Goal: Submit feedback/report problem

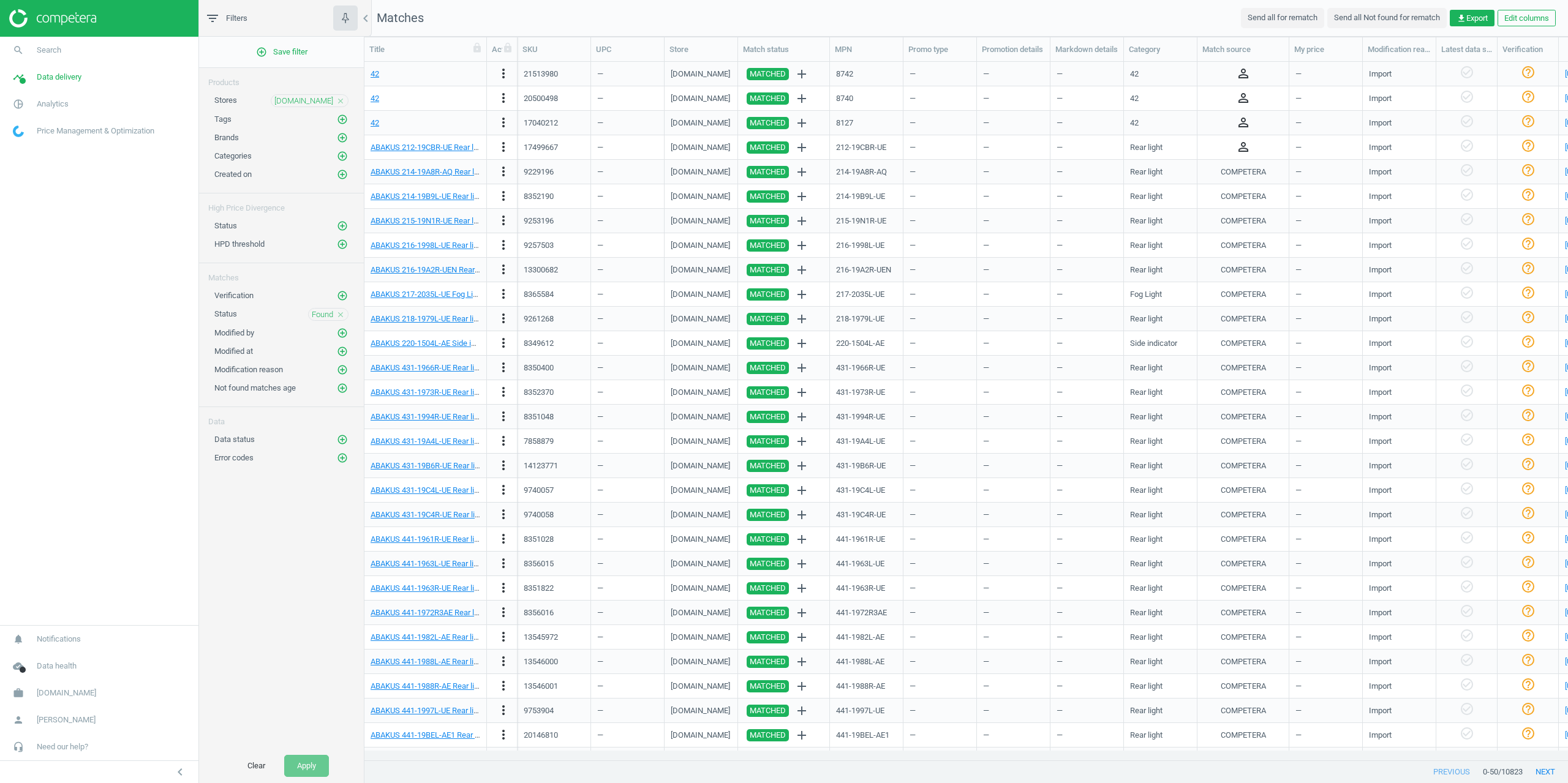
scroll to position [680, 1194]
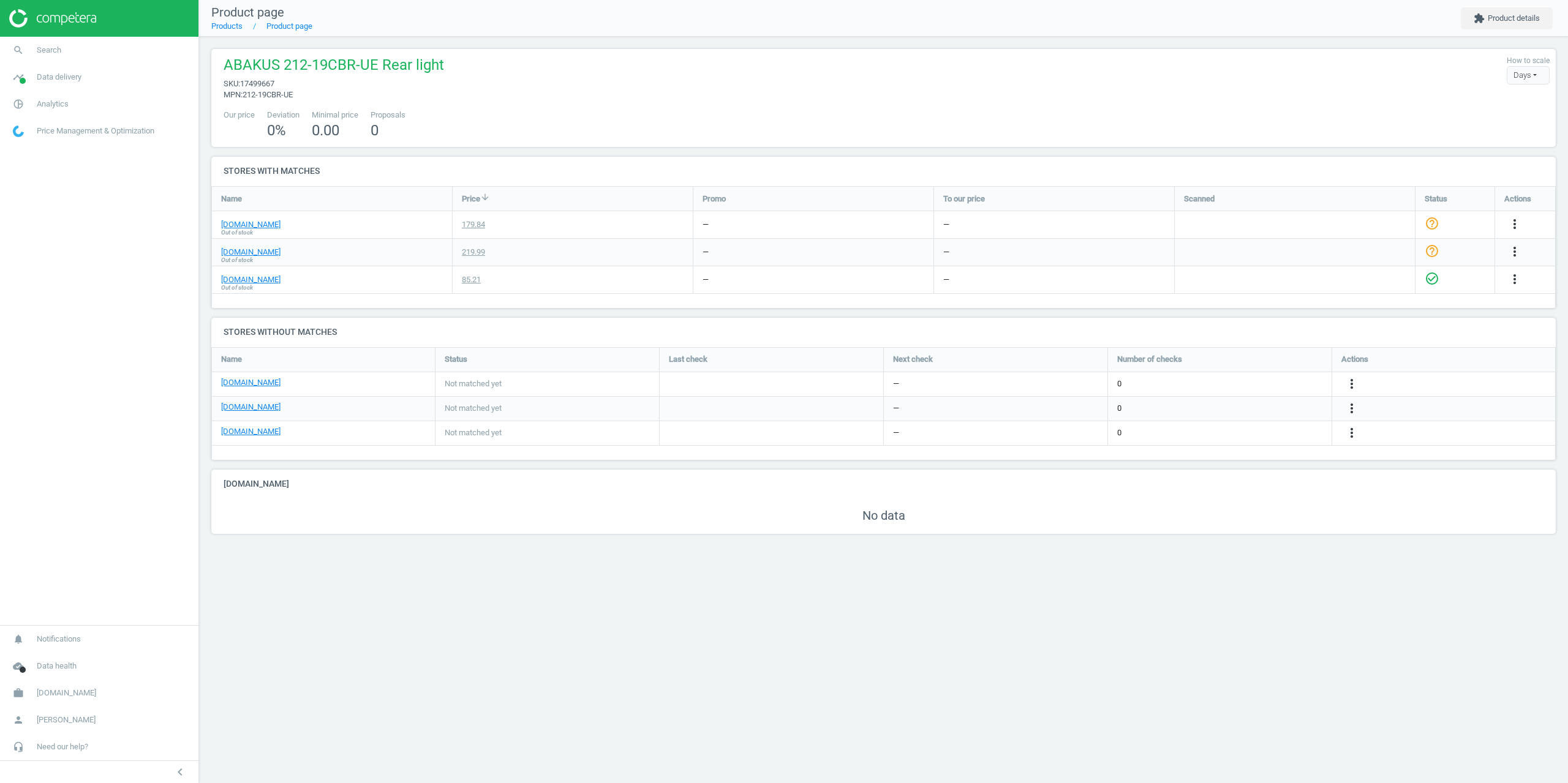
scroll to position [54, 1363]
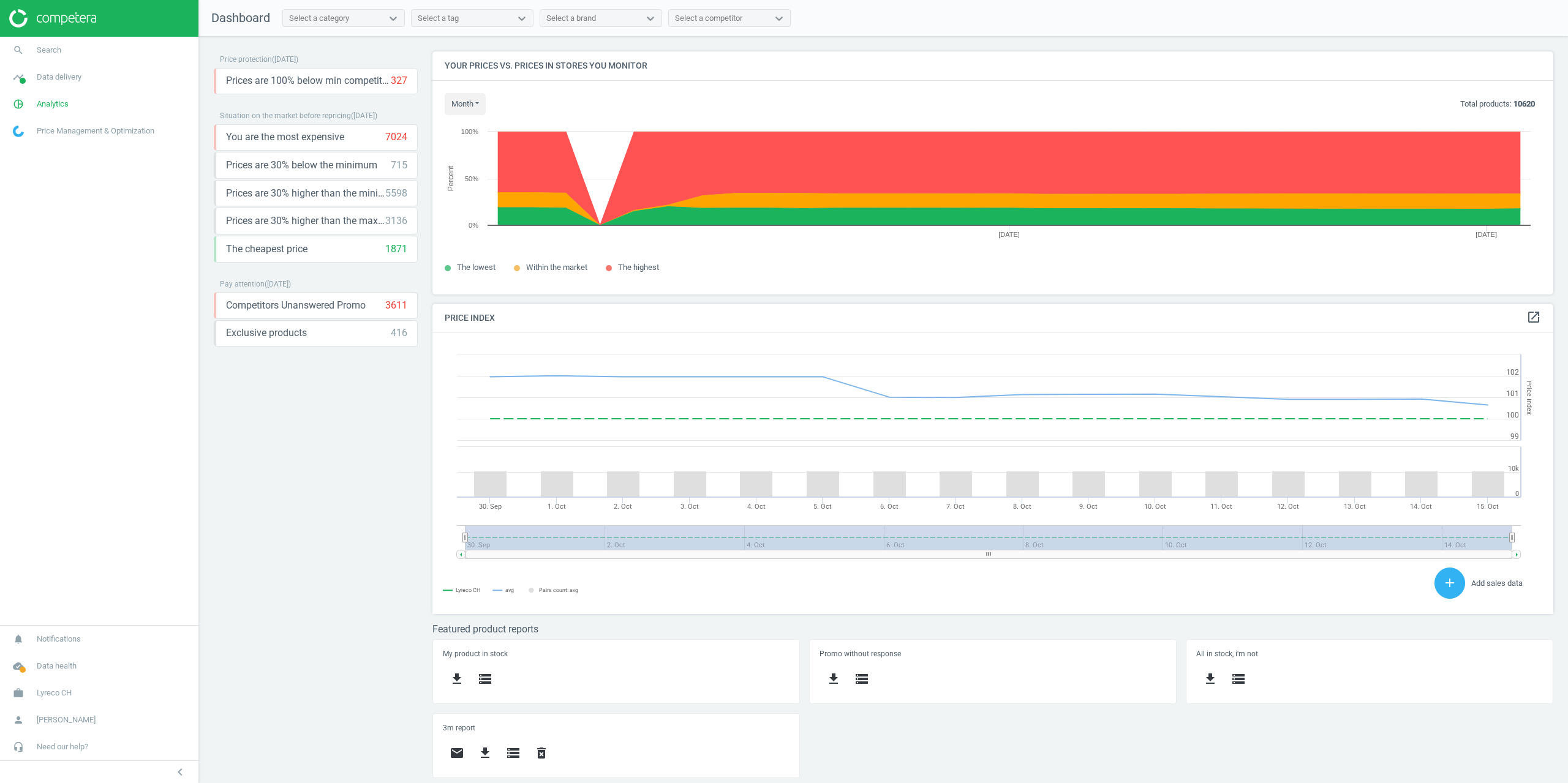
scroll to position [262, 1140]
click at [57, 49] on span "Search" at bounding box center [49, 50] width 24 height 11
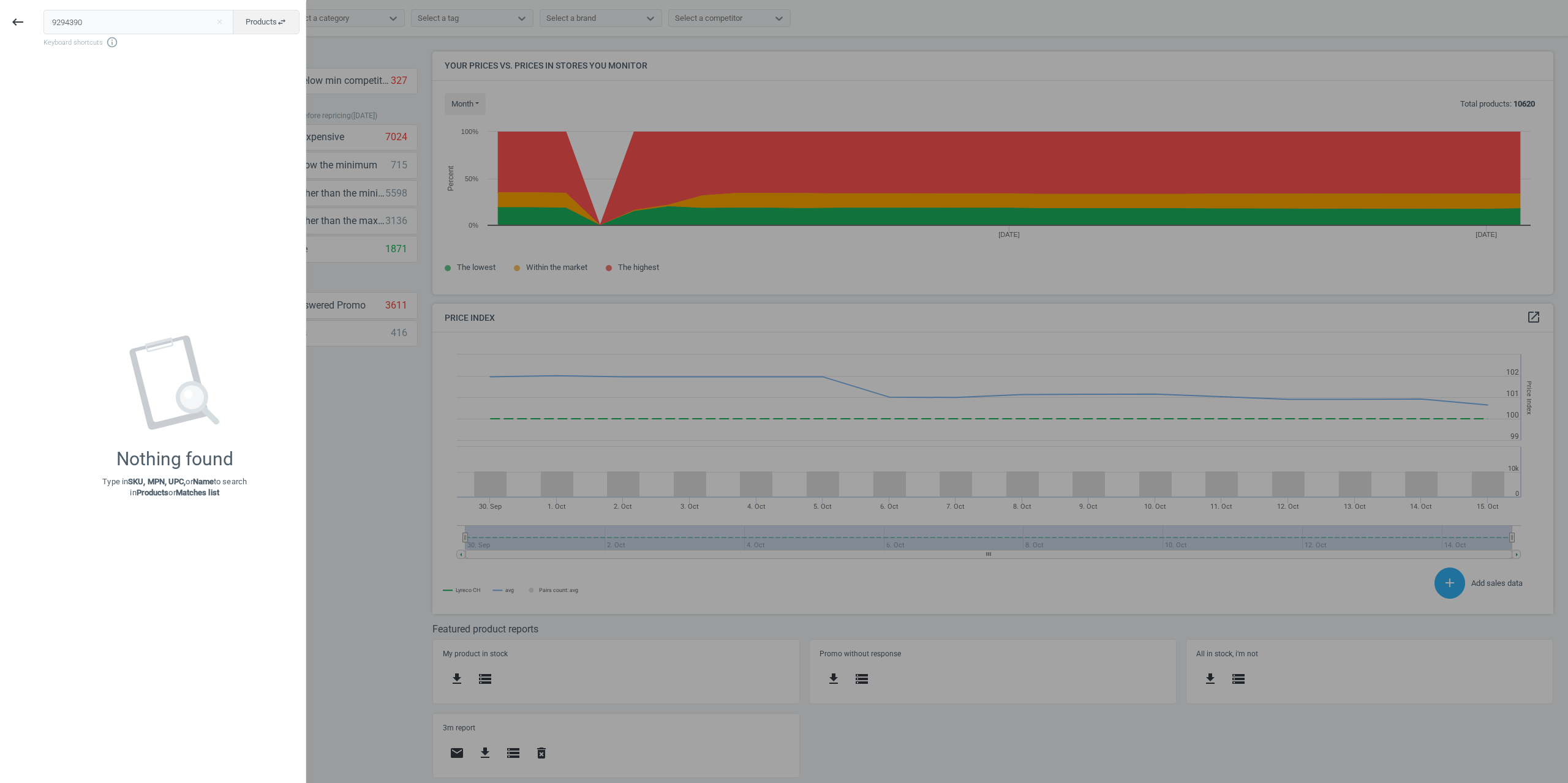
type input "9294390"
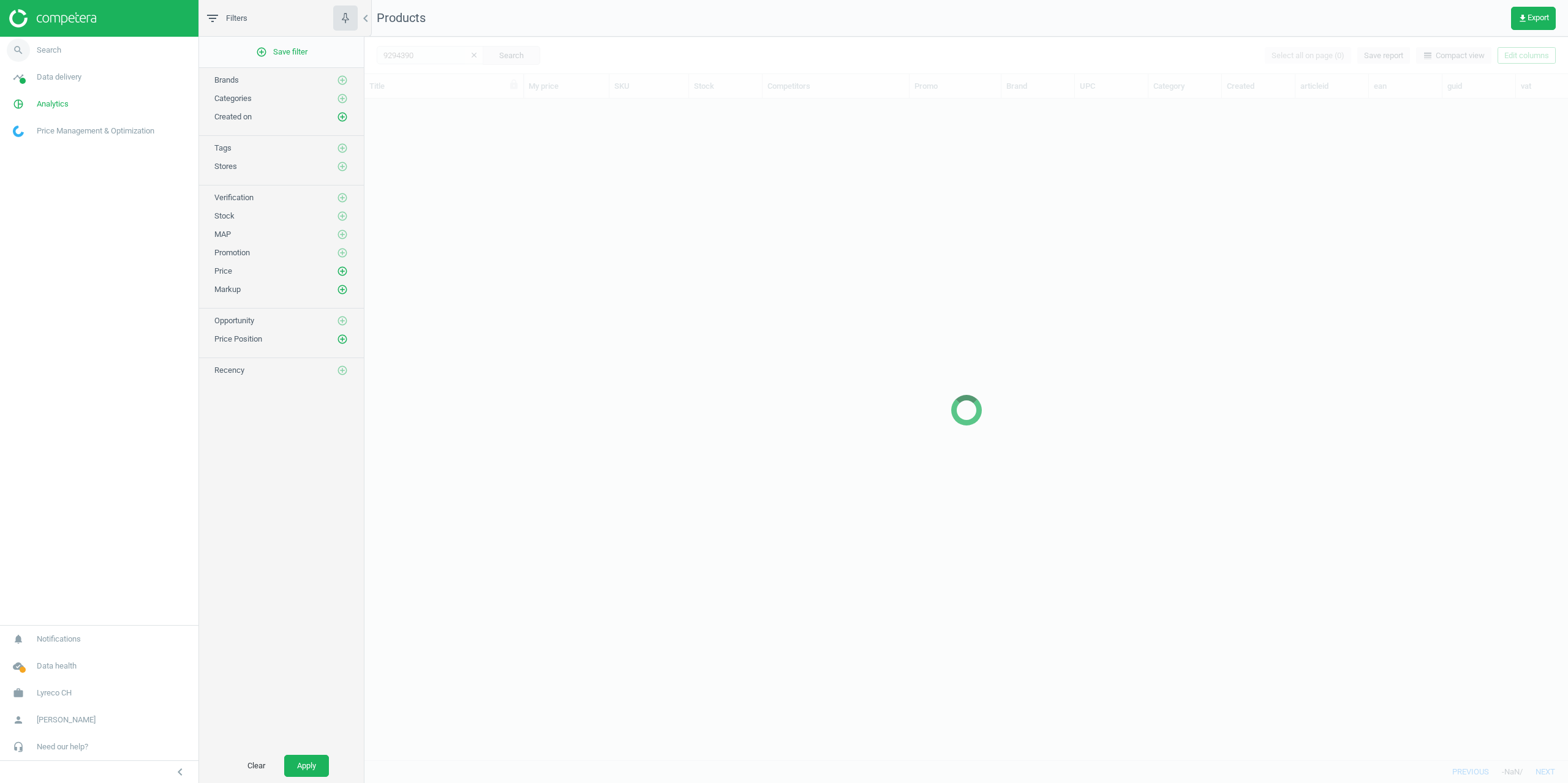
scroll to position [643, 1194]
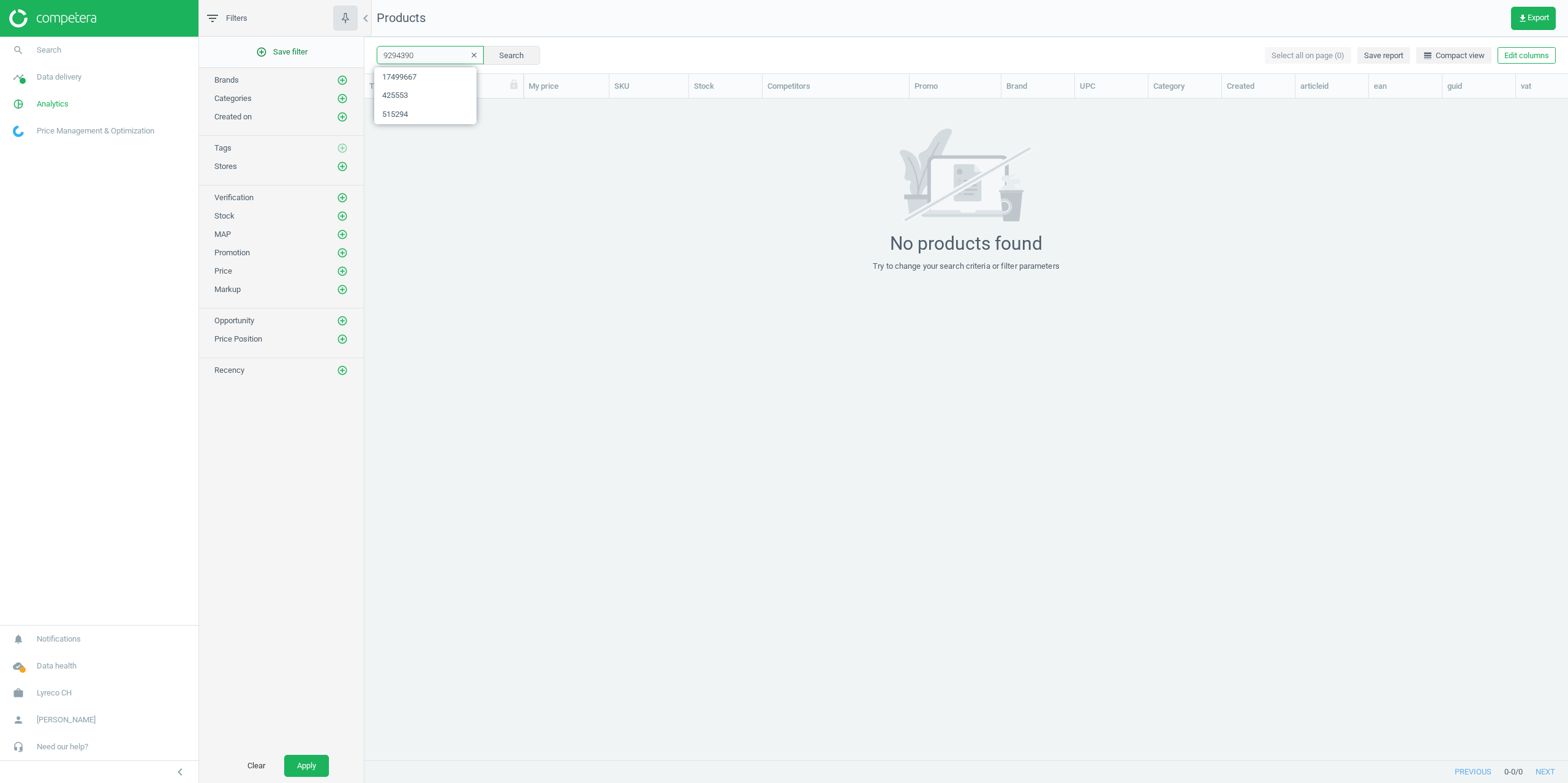
drag, startPoint x: 425, startPoint y: 52, endPoint x: 305, endPoint y: 52, distance: 120.0
click at [305, 52] on div "filter_list Filters chevron_left add_circle_outline Save filter Brands add_circ…" at bounding box center [883, 392] width 1368 height 783
type input "20612432"
click at [509, 52] on button "Search" at bounding box center [512, 55] width 58 height 18
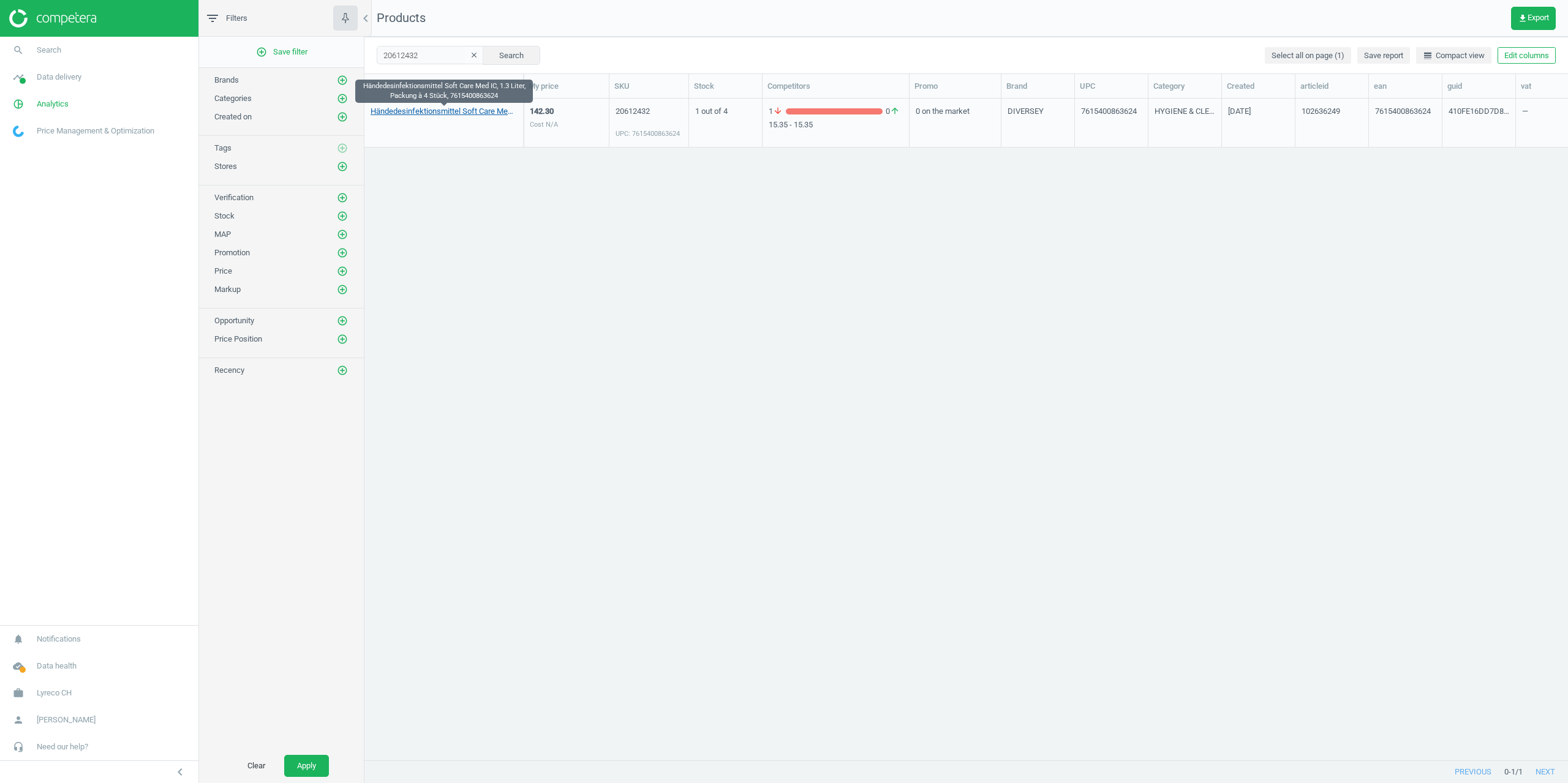
click at [423, 113] on link "Händedesinfektionsmittel Soft Care Med IC, 1.3 Liter, Packung à 4 Stück, 761540…" at bounding box center [443, 112] width 146 height 11
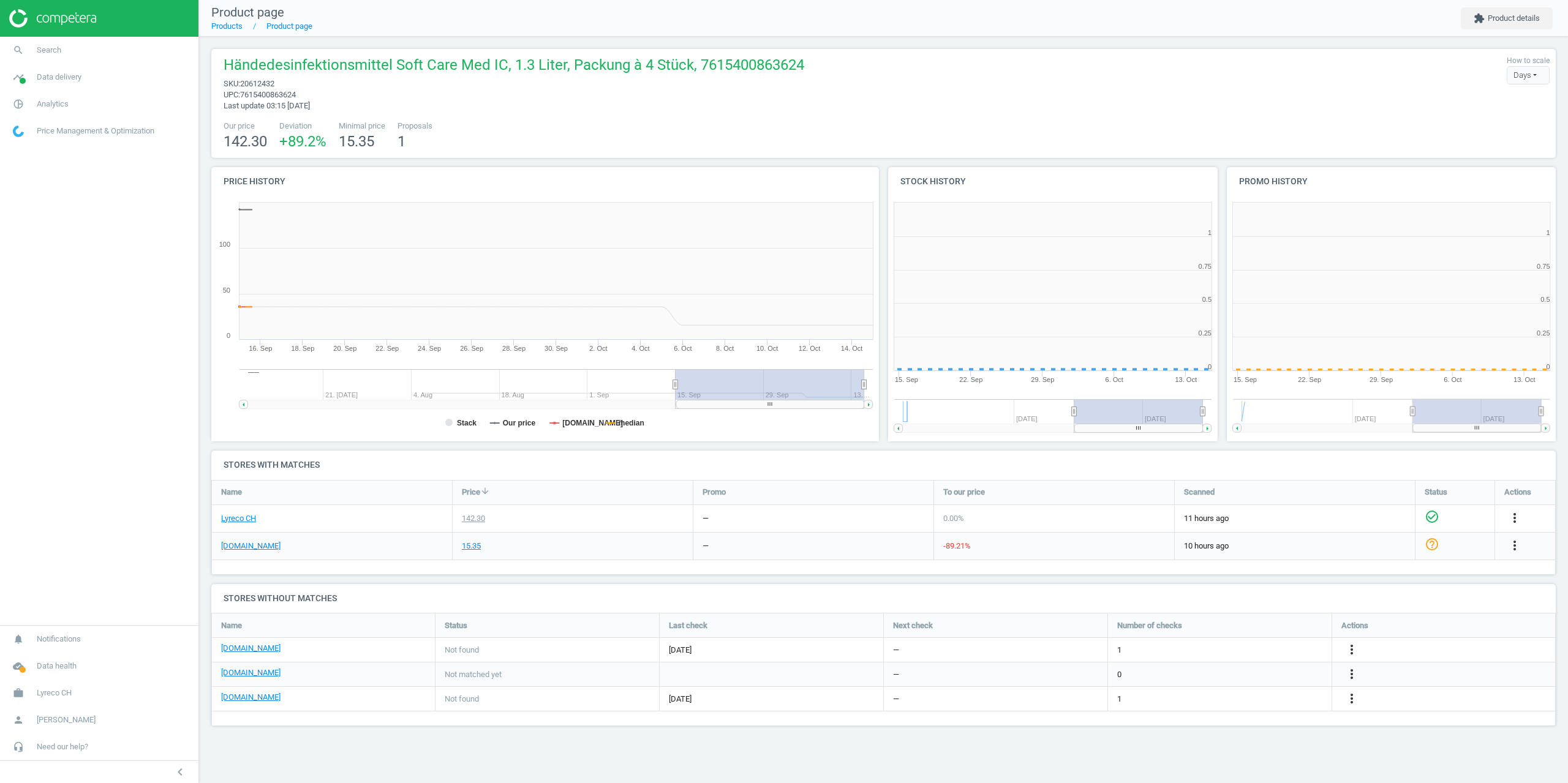
scroll to position [264, 348]
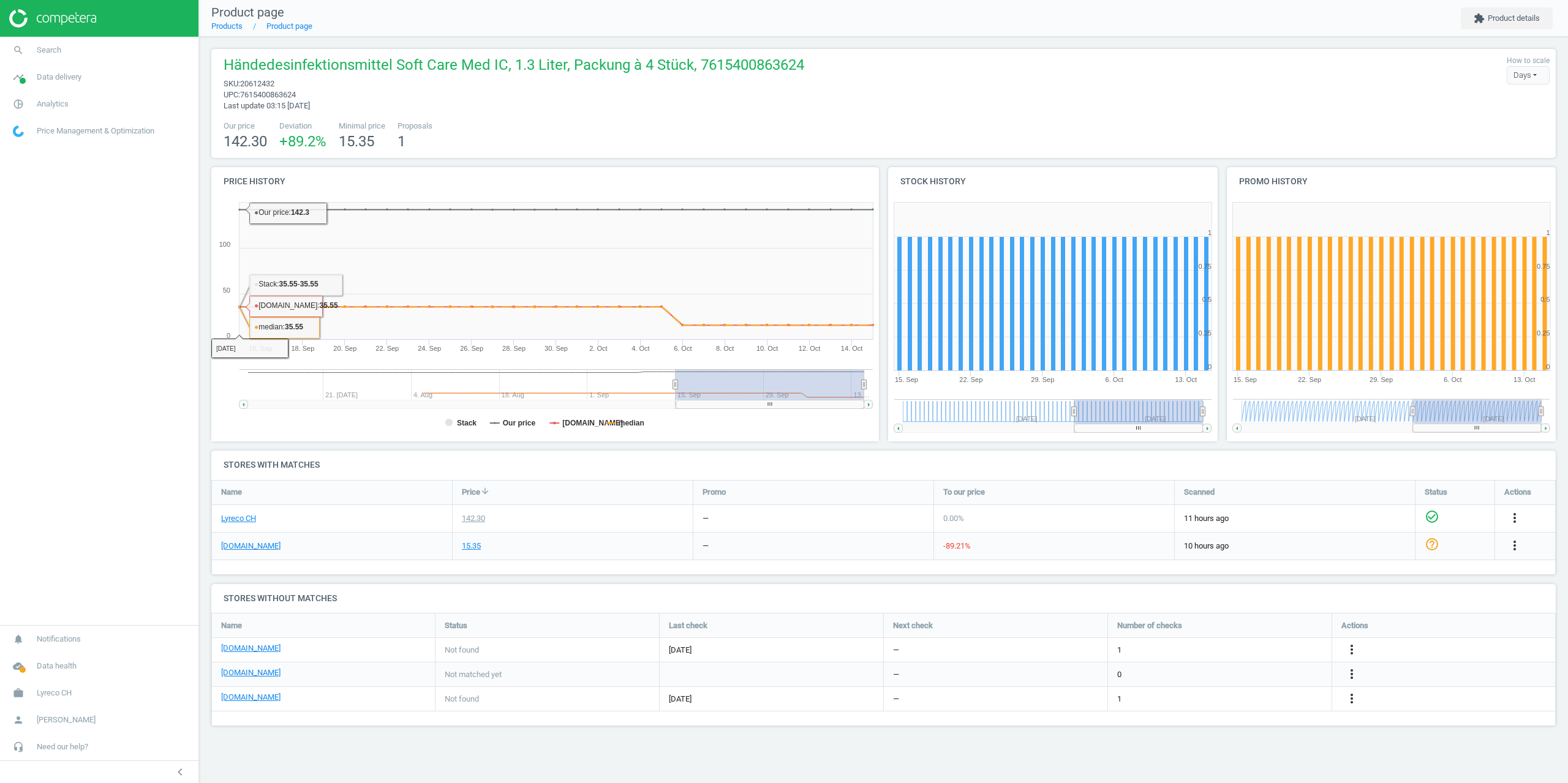
click at [245, 83] on span "20612432" at bounding box center [257, 83] width 34 height 9
copy span "20612432"
click at [1515, 551] on icon "more_vert" at bounding box center [1514, 545] width 14 height 14
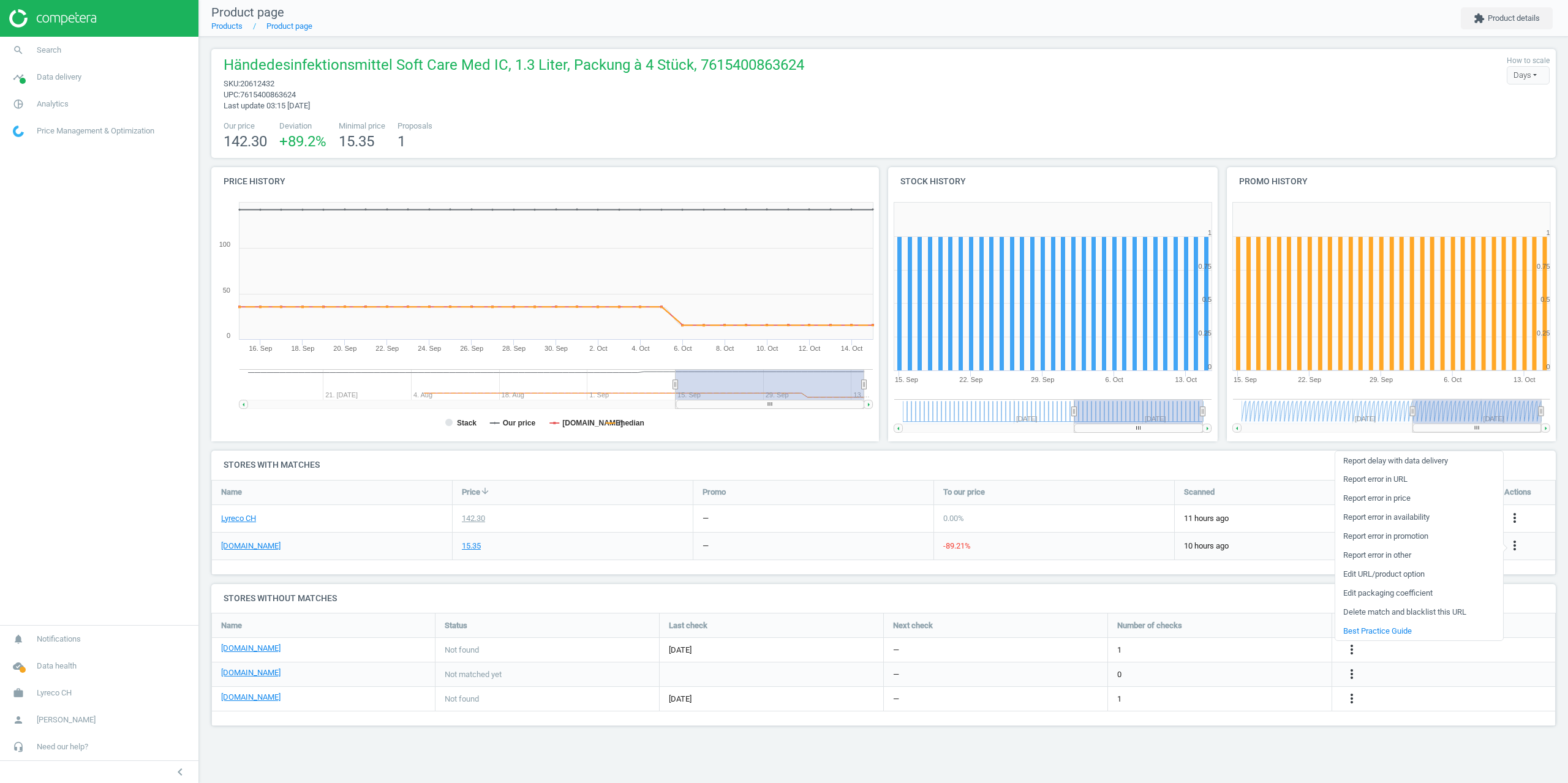
click at [1394, 576] on link "Edit URL/product option" at bounding box center [1418, 574] width 168 height 19
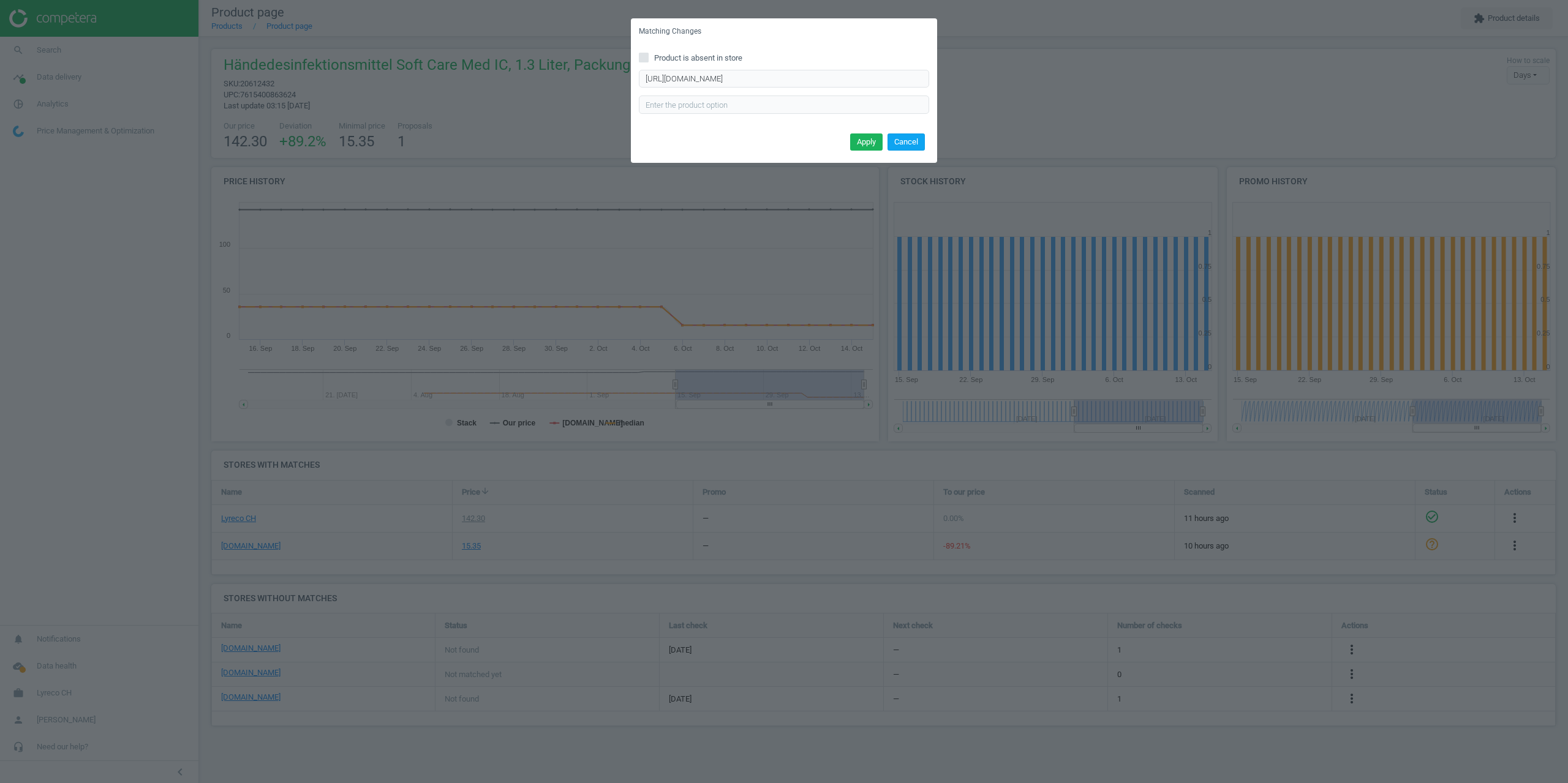
click at [915, 135] on button "Cancel" at bounding box center [905, 142] width 37 height 17
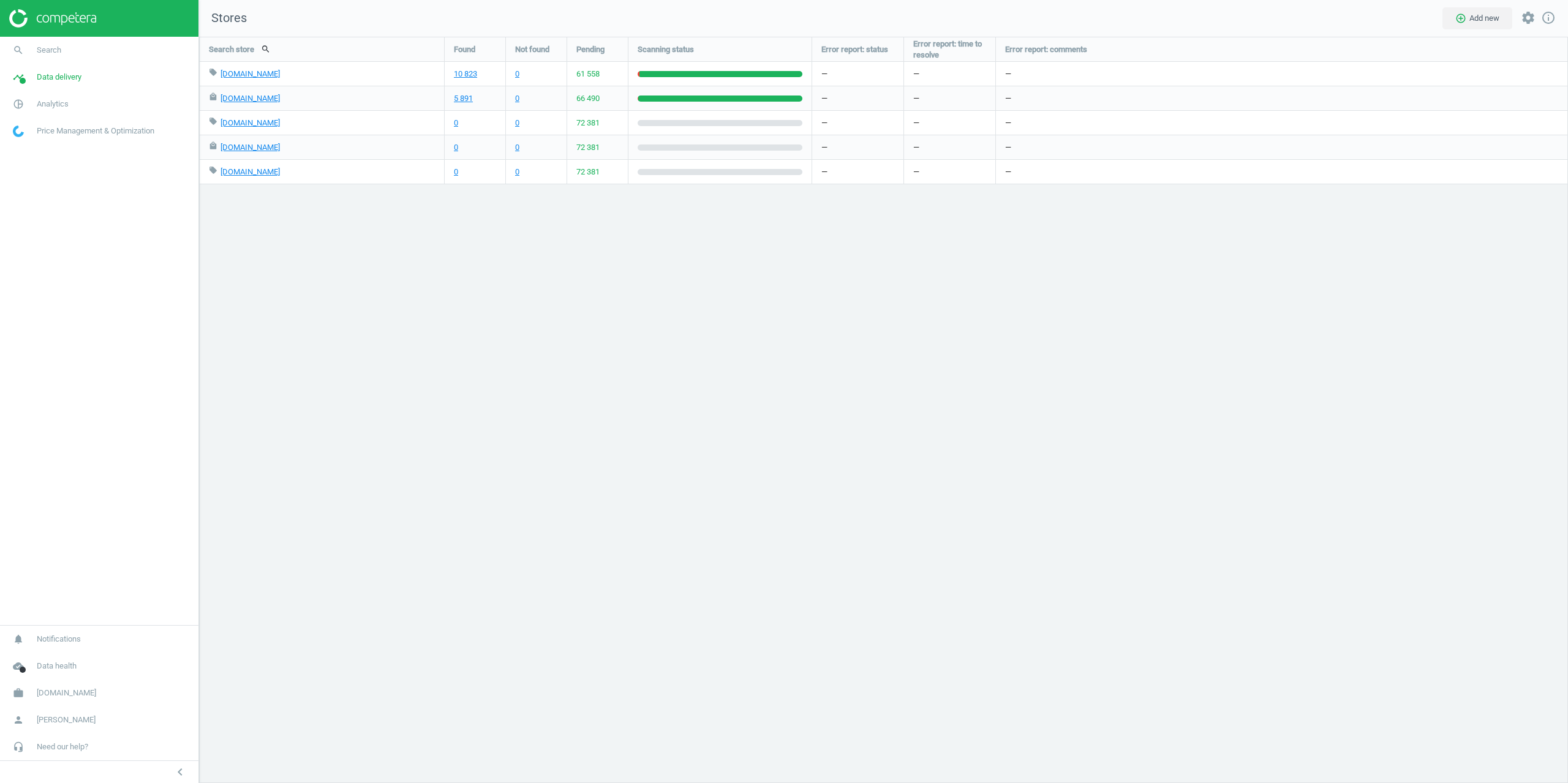
scroll to position [766, 1387]
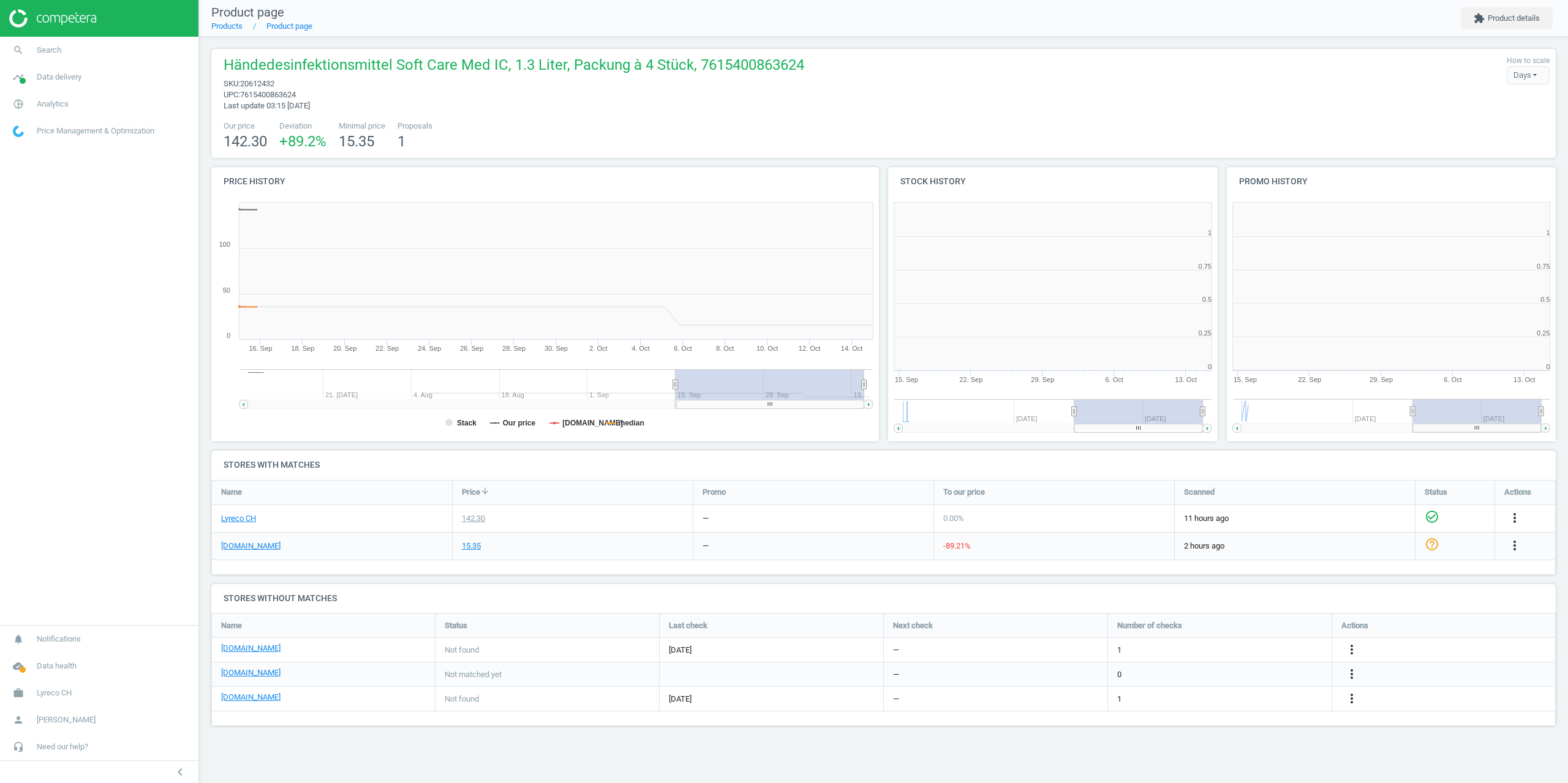
scroll to position [264, 348]
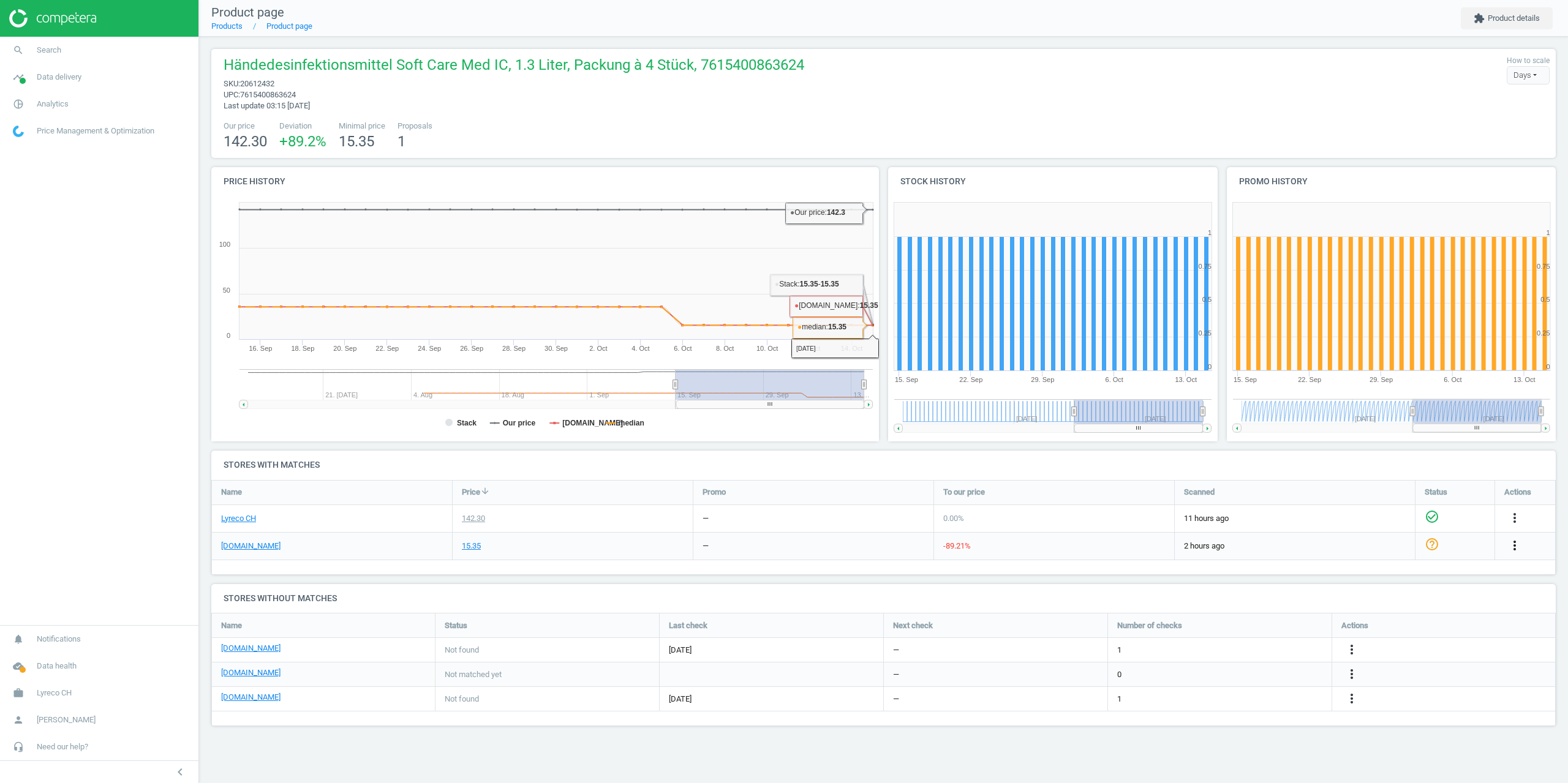
click at [1521, 541] on icon "more_vert" at bounding box center [1514, 545] width 14 height 14
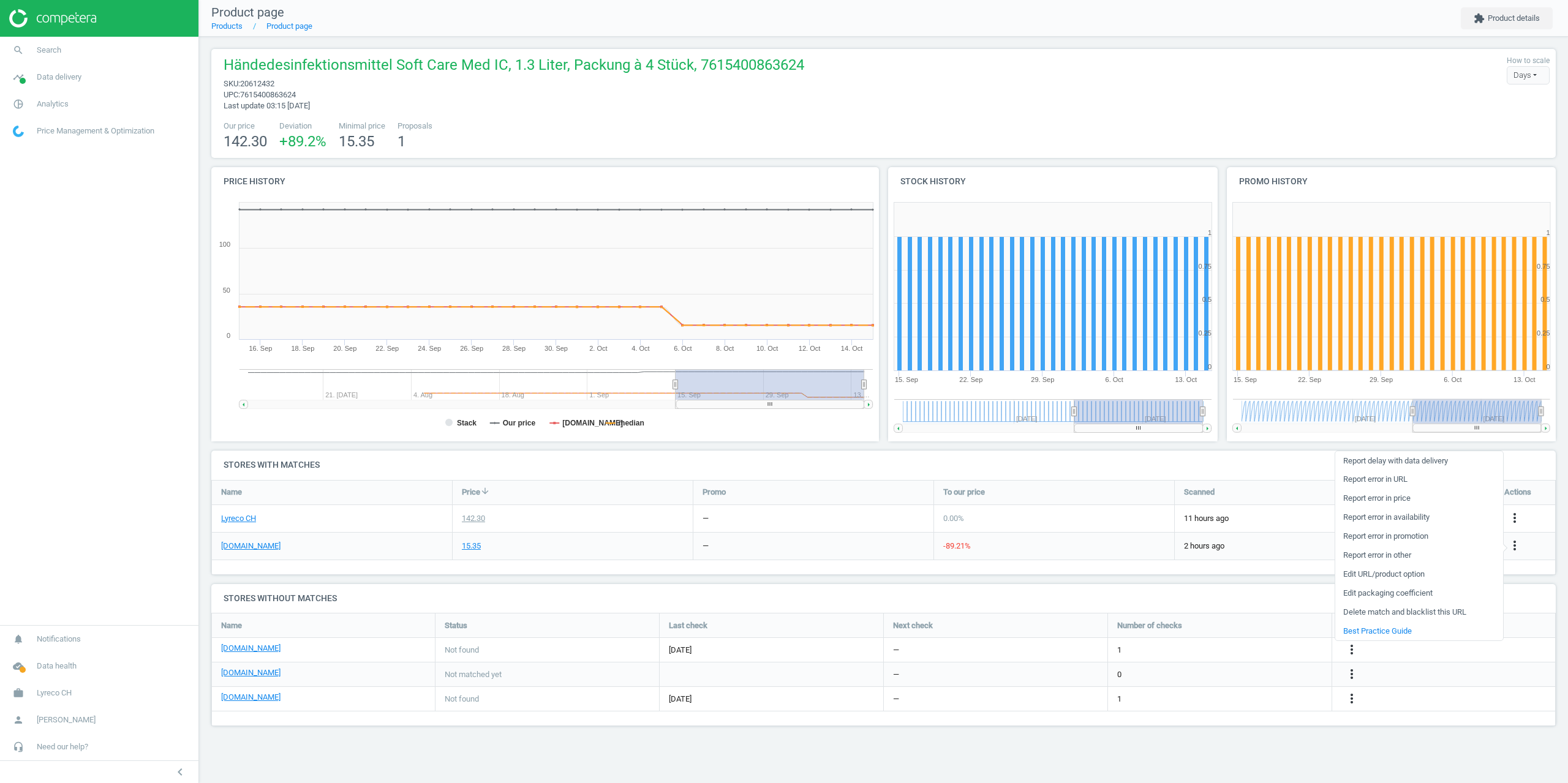
click at [1398, 496] on link "Report error in price" at bounding box center [1418, 498] width 168 height 19
